Goal: Task Accomplishment & Management: Use online tool/utility

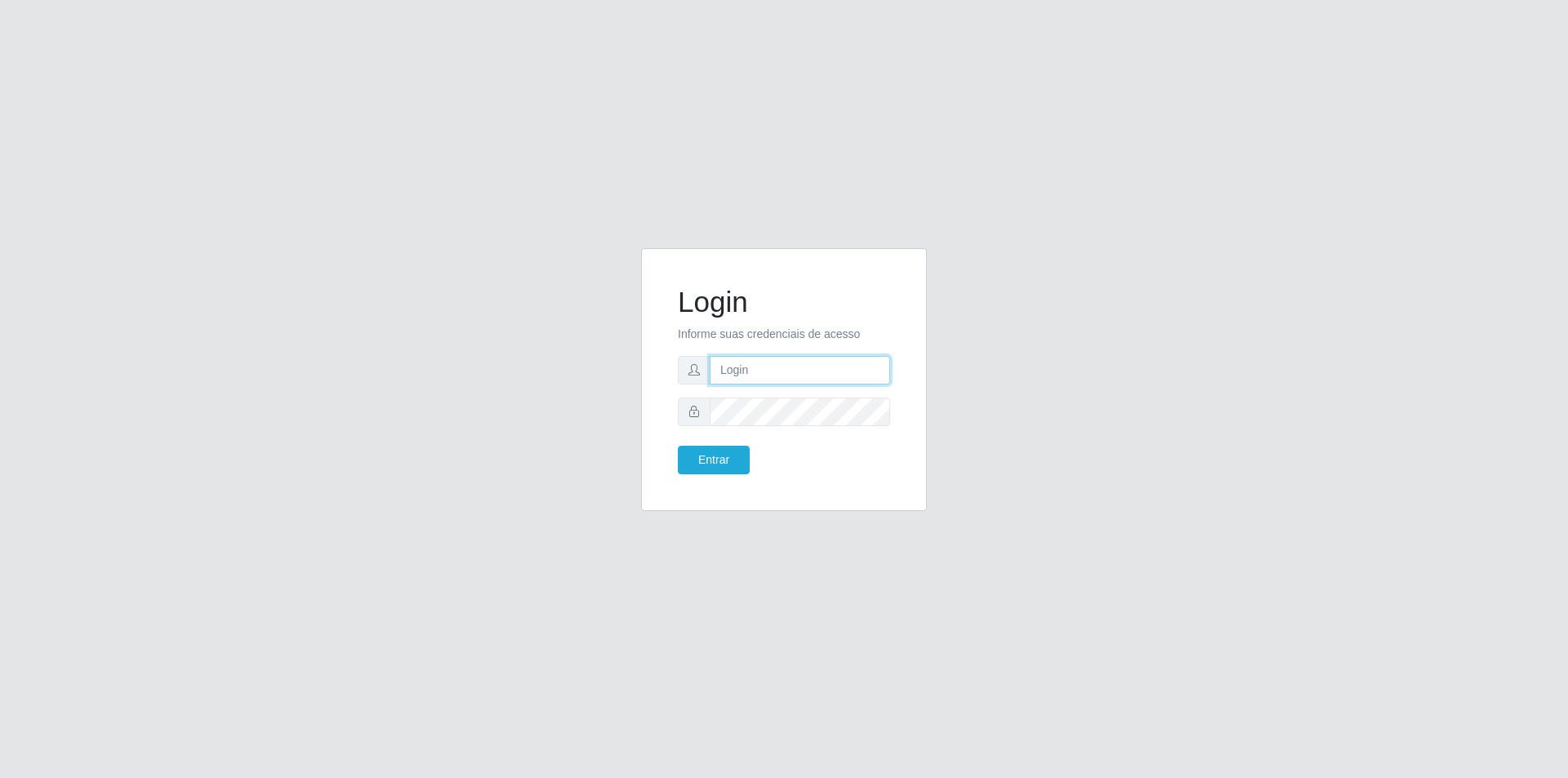
click at [743, 376] on input "text" at bounding box center [799, 371] width 180 height 29
type input "[EMAIL_ADDRESS][DOMAIN_NAME]"
click at [677, 446] on button "Entrar" at bounding box center [713, 460] width 72 height 29
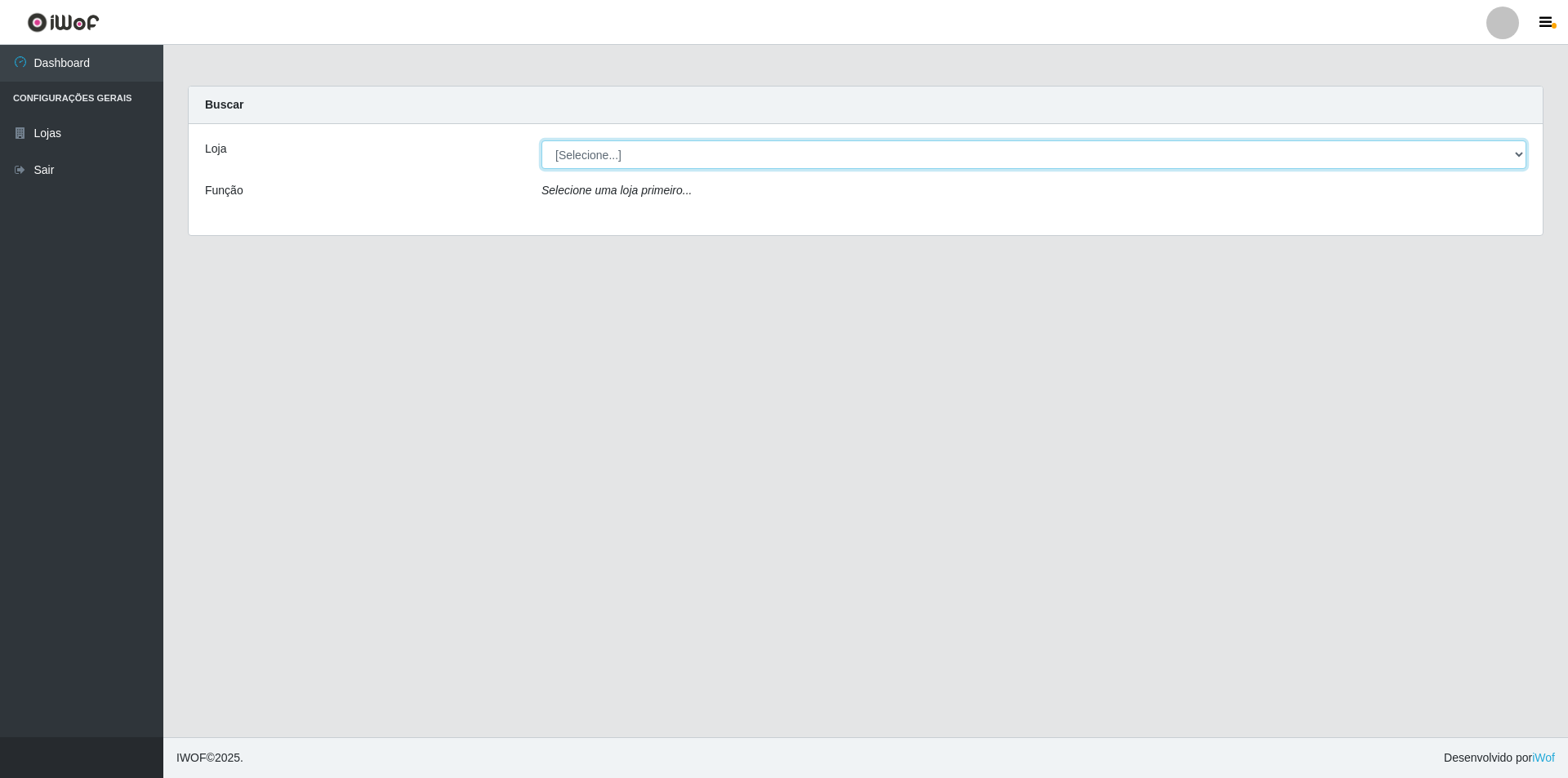
click at [658, 160] on select "[Selecione...] Atacado Vem - [STREET_ADDRESS]" at bounding box center [1033, 155] width 985 height 29
select select "449"
click at [541, 141] on select "[Selecione...] Atacado Vem - [STREET_ADDRESS]" at bounding box center [1033, 155] width 985 height 29
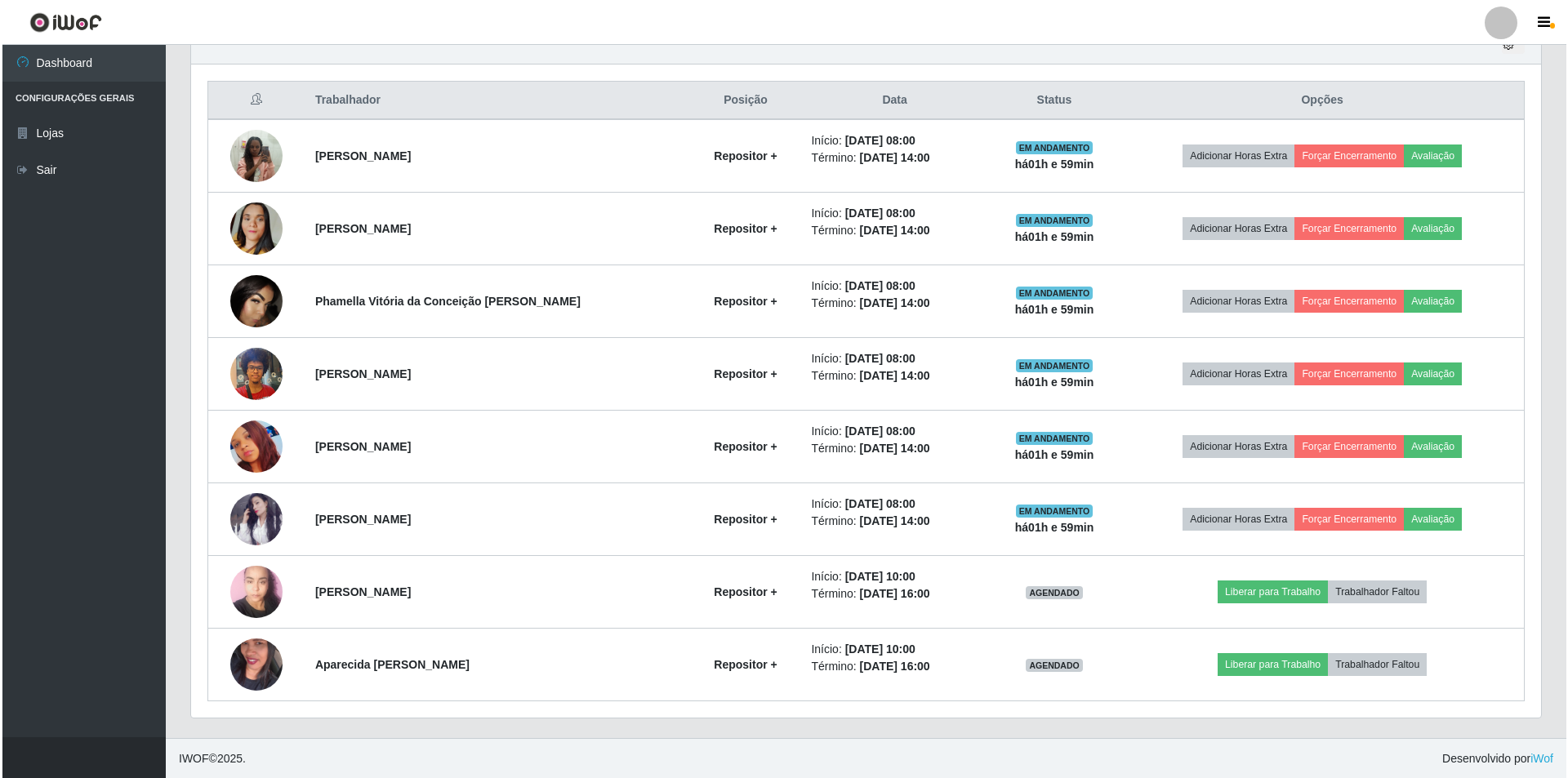
scroll to position [597, 0]
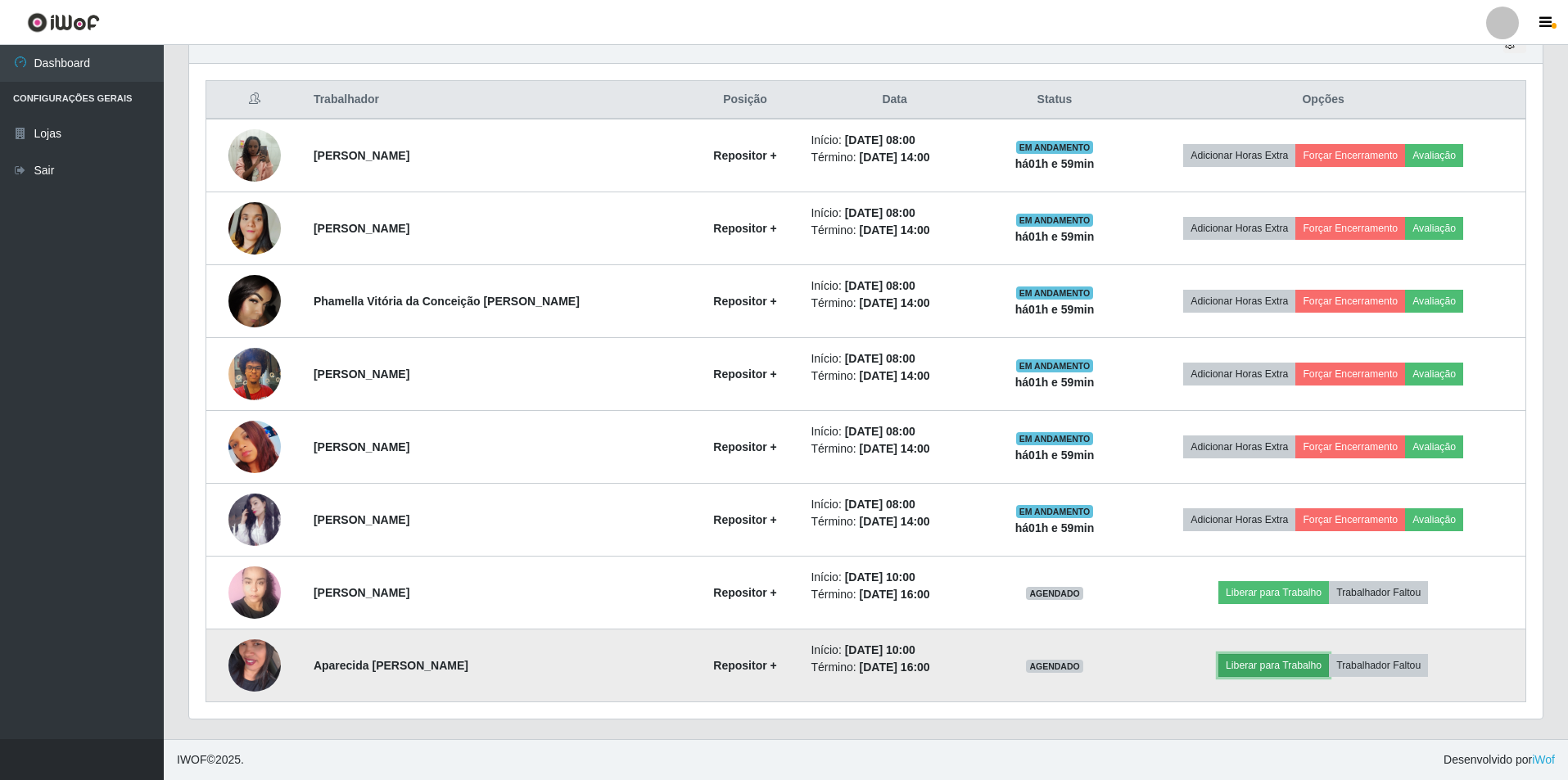
click at [1287, 670] on button "Liberar para Trabalho" at bounding box center [1273, 665] width 111 height 22
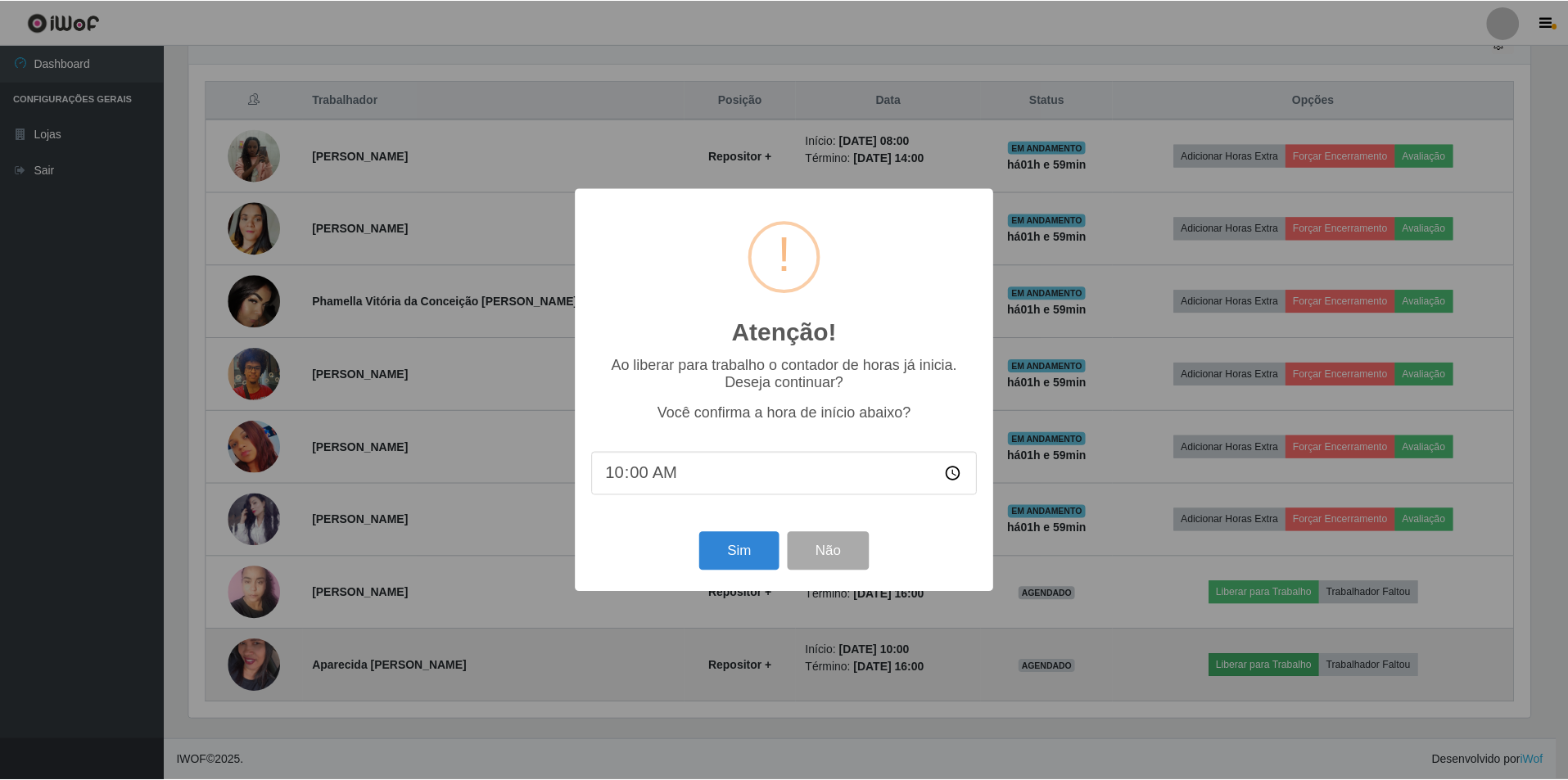
scroll to position [340, 1345]
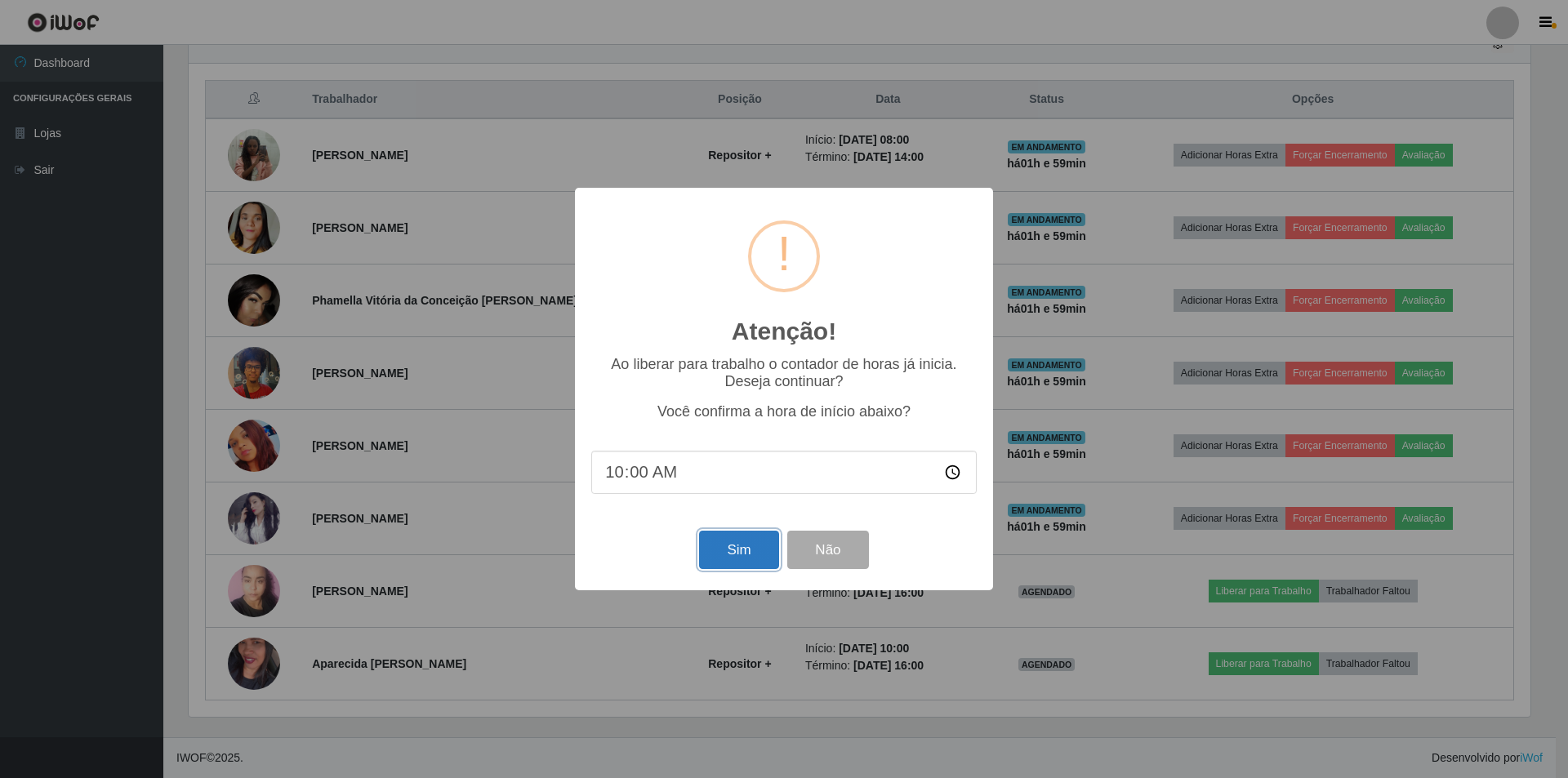
click at [736, 561] on button "Sim" at bounding box center [738, 550] width 79 height 39
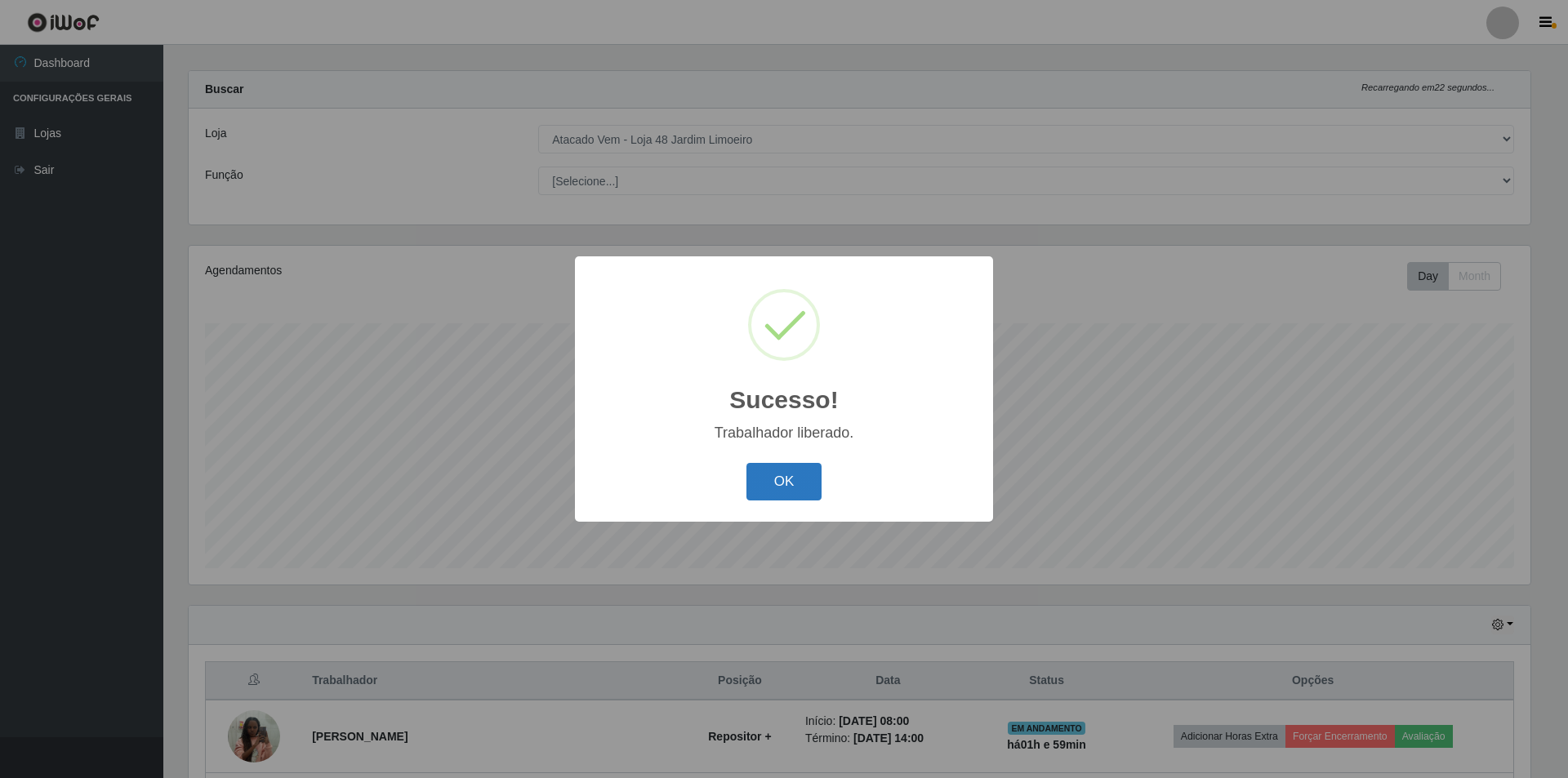
click at [771, 491] on button "OK" at bounding box center [784, 482] width 76 height 39
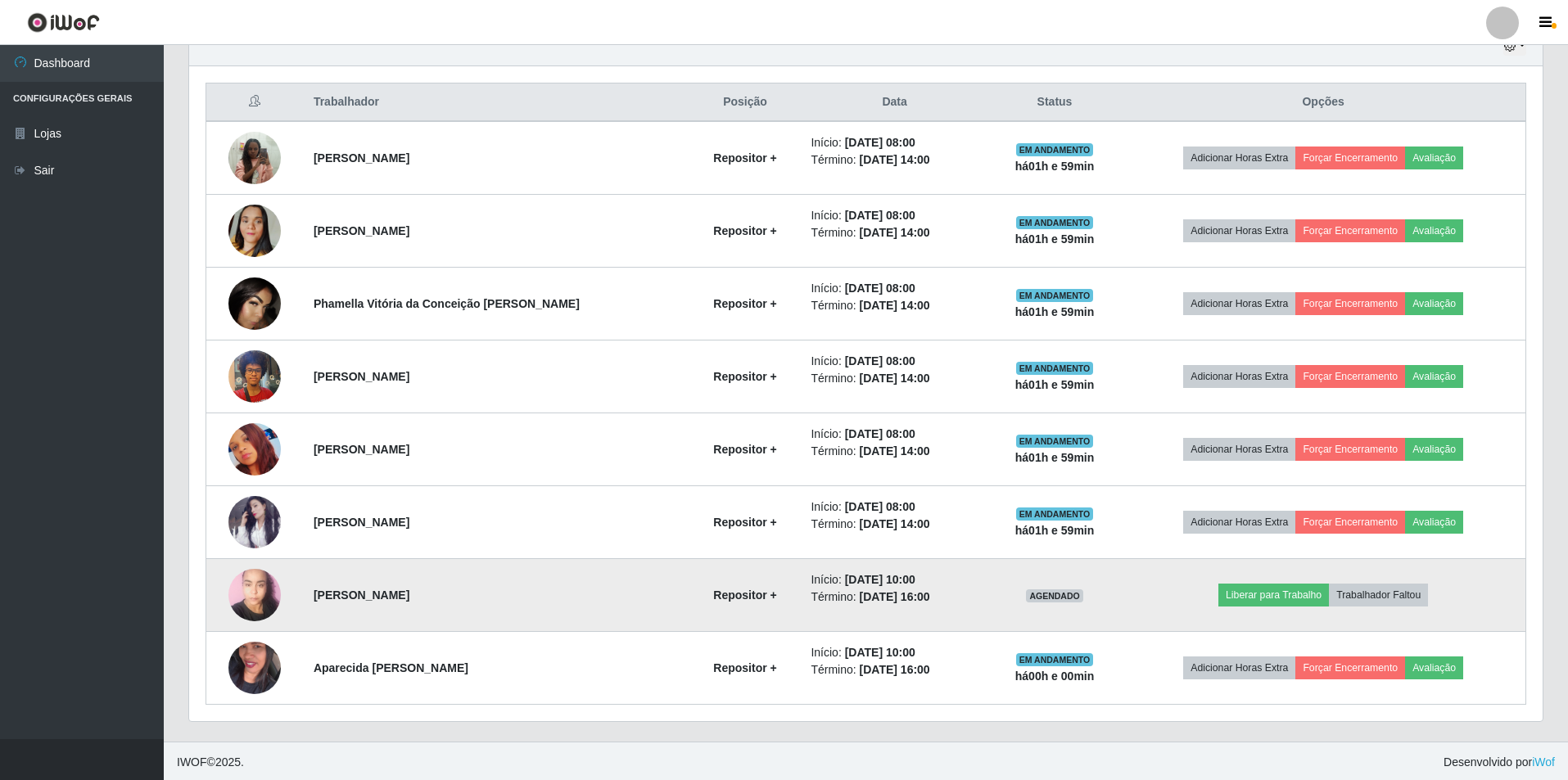
scroll to position [598, 0]
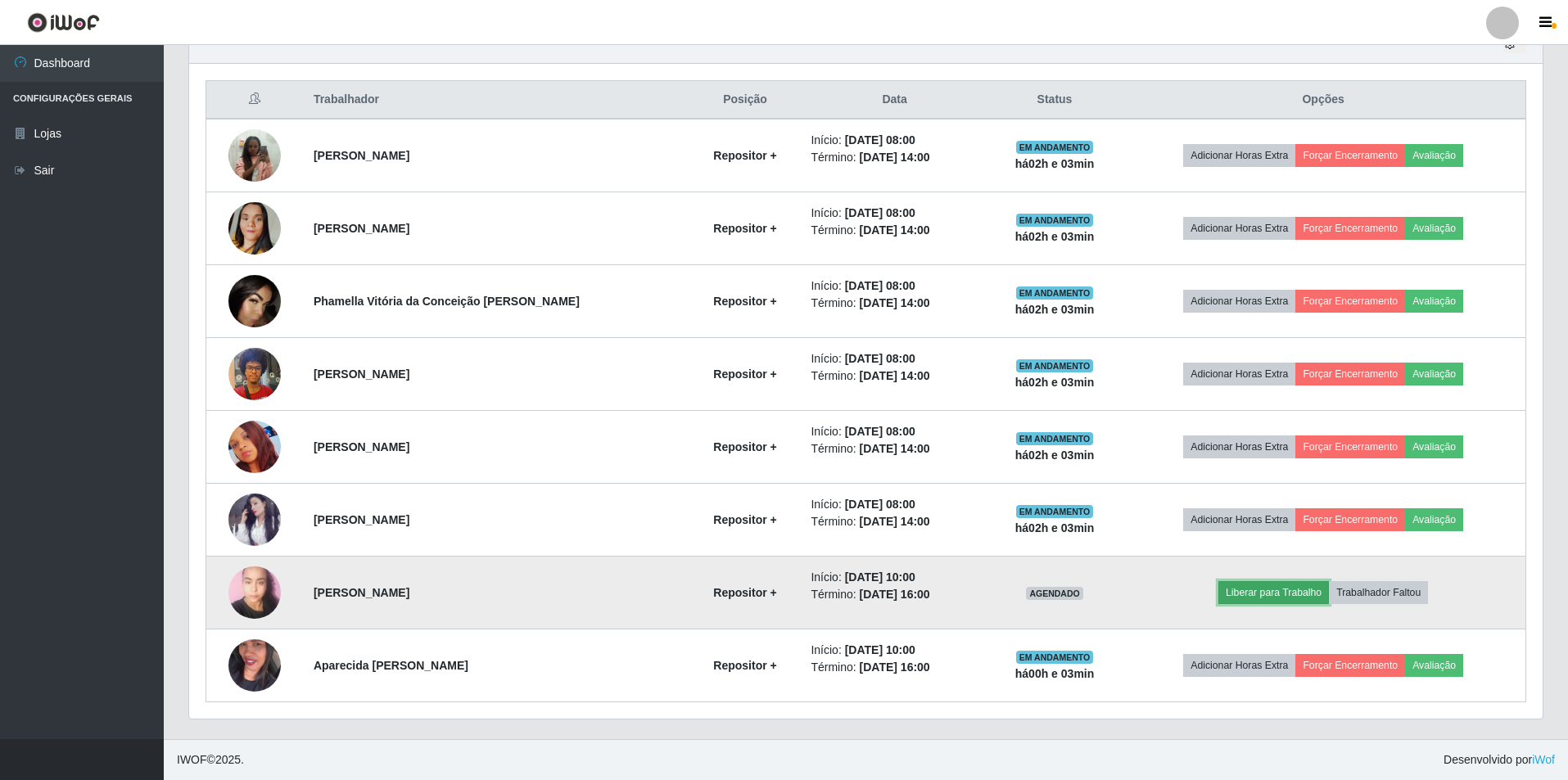
click at [1262, 593] on button "Liberar para Trabalho" at bounding box center [1273, 592] width 111 height 22
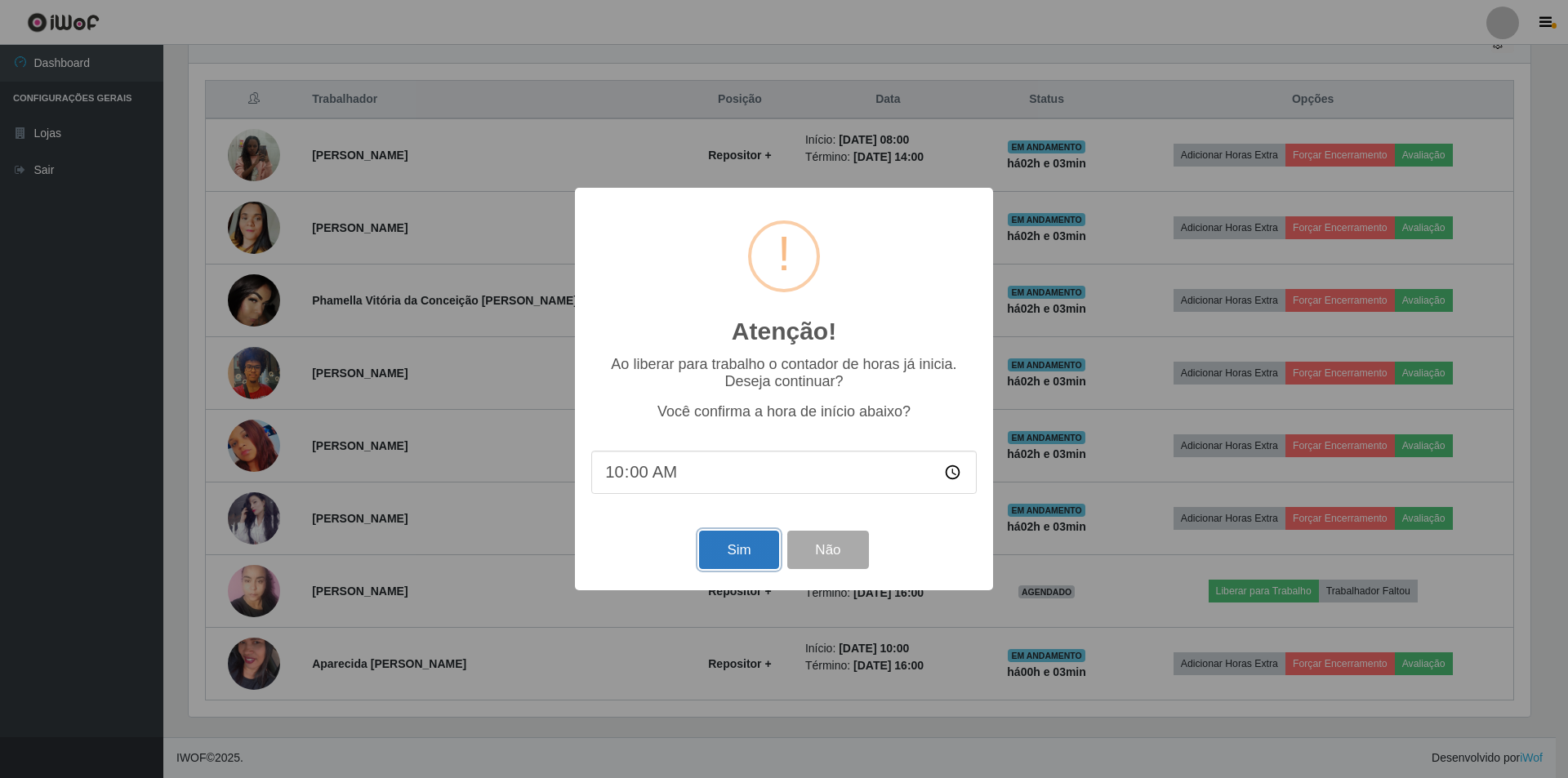
click at [723, 557] on button "Sim" at bounding box center [738, 550] width 79 height 39
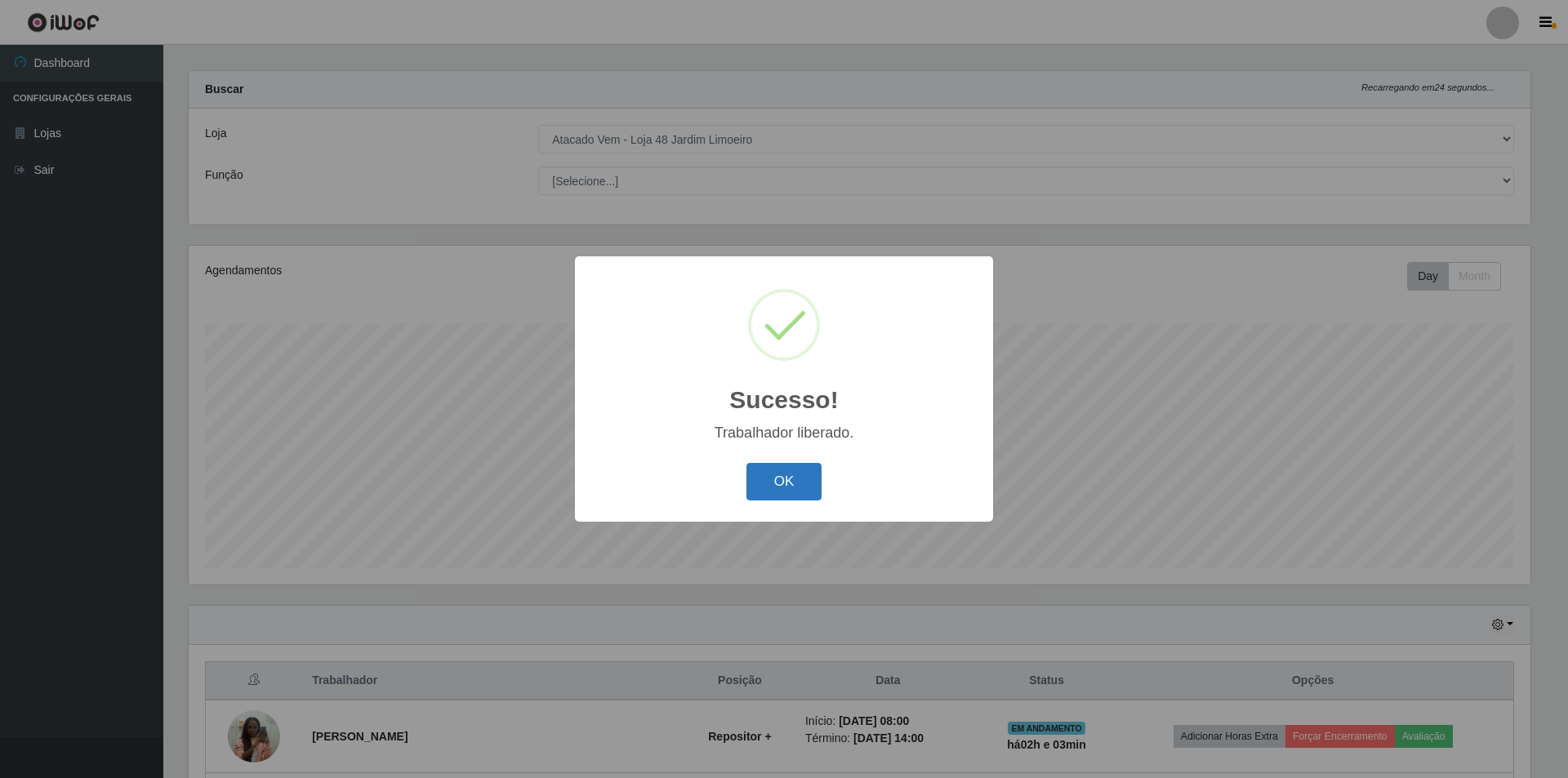
click at [768, 486] on button "OK" at bounding box center [784, 482] width 76 height 39
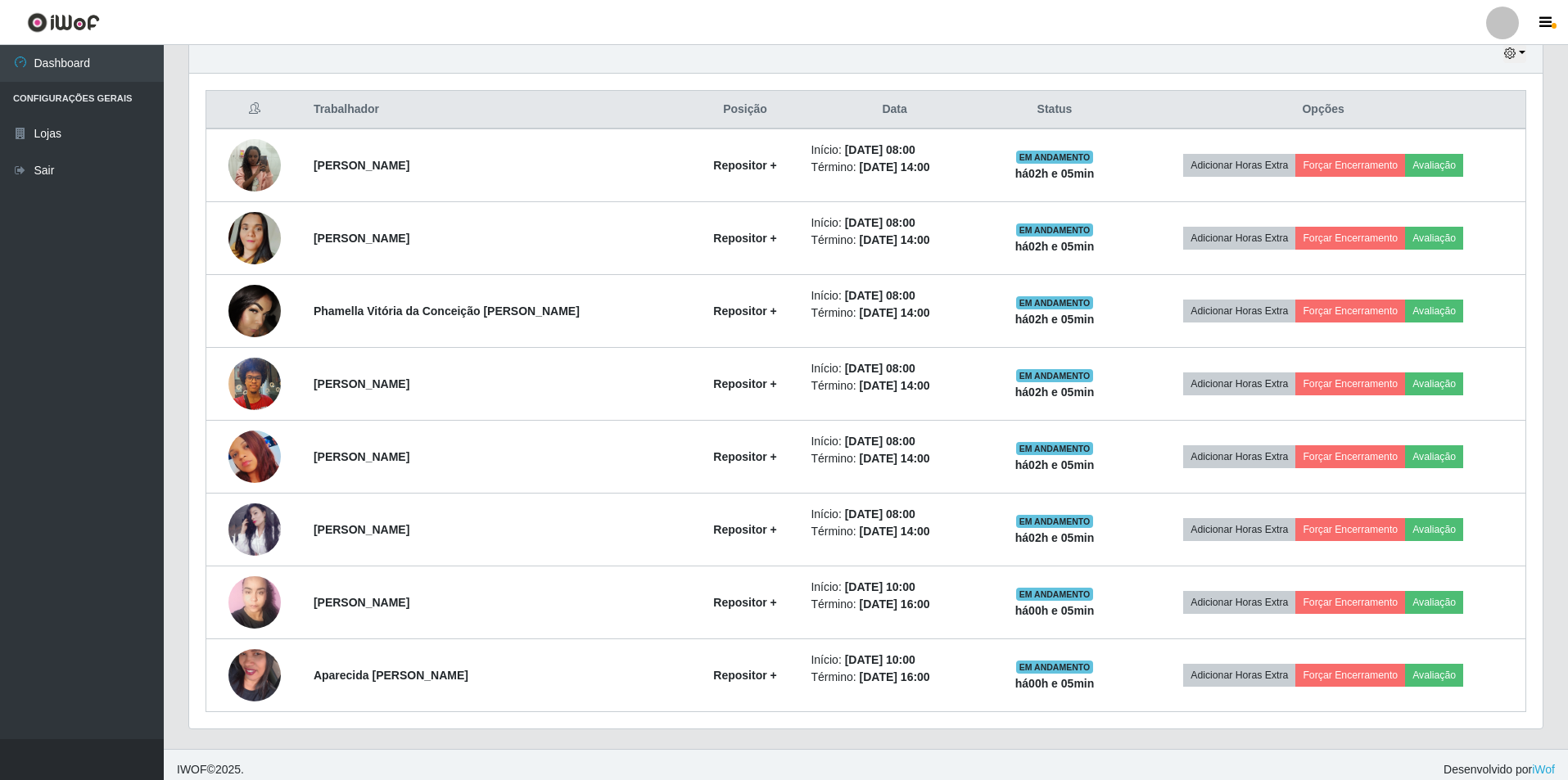
scroll to position [598, 0]
